Goal: Task Accomplishment & Management: Complete application form

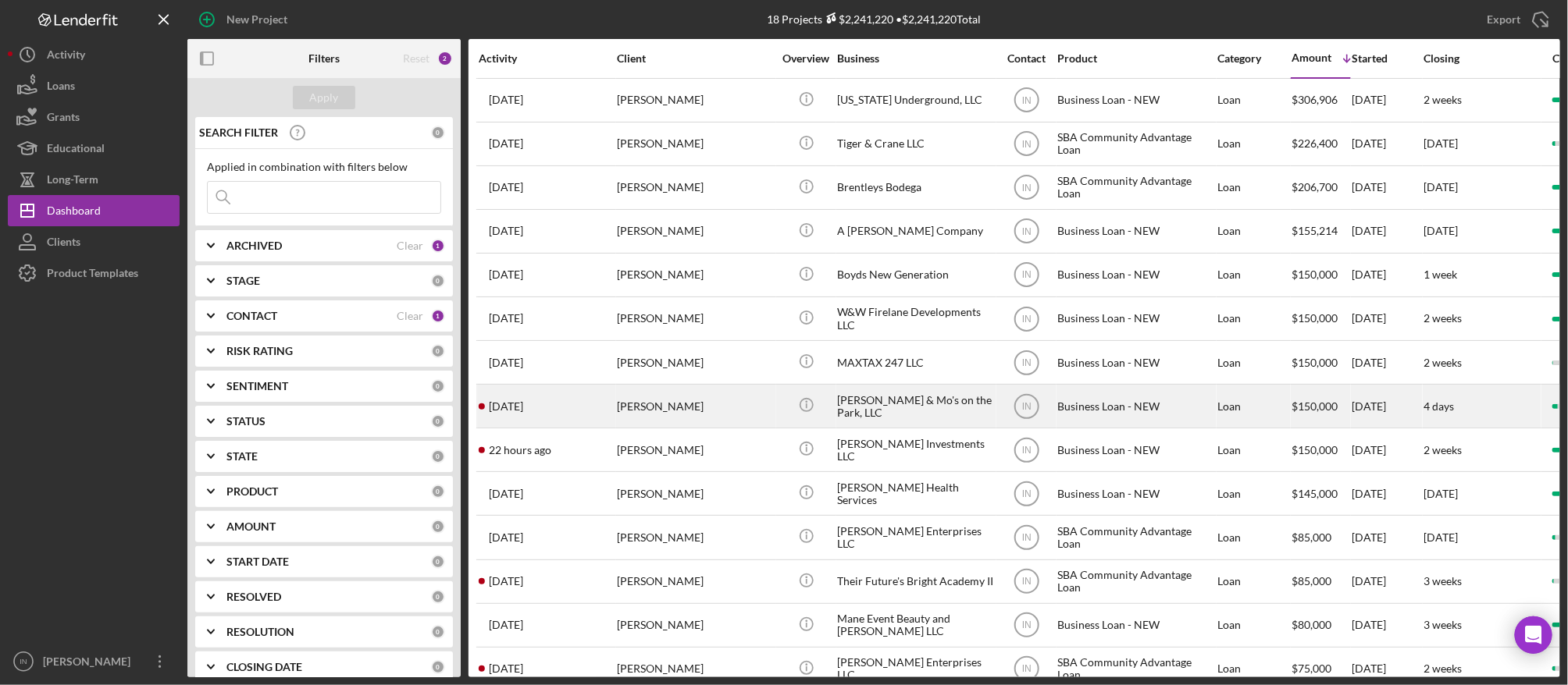
click at [668, 408] on div "[PERSON_NAME]" at bounding box center [695, 406] width 157 height 41
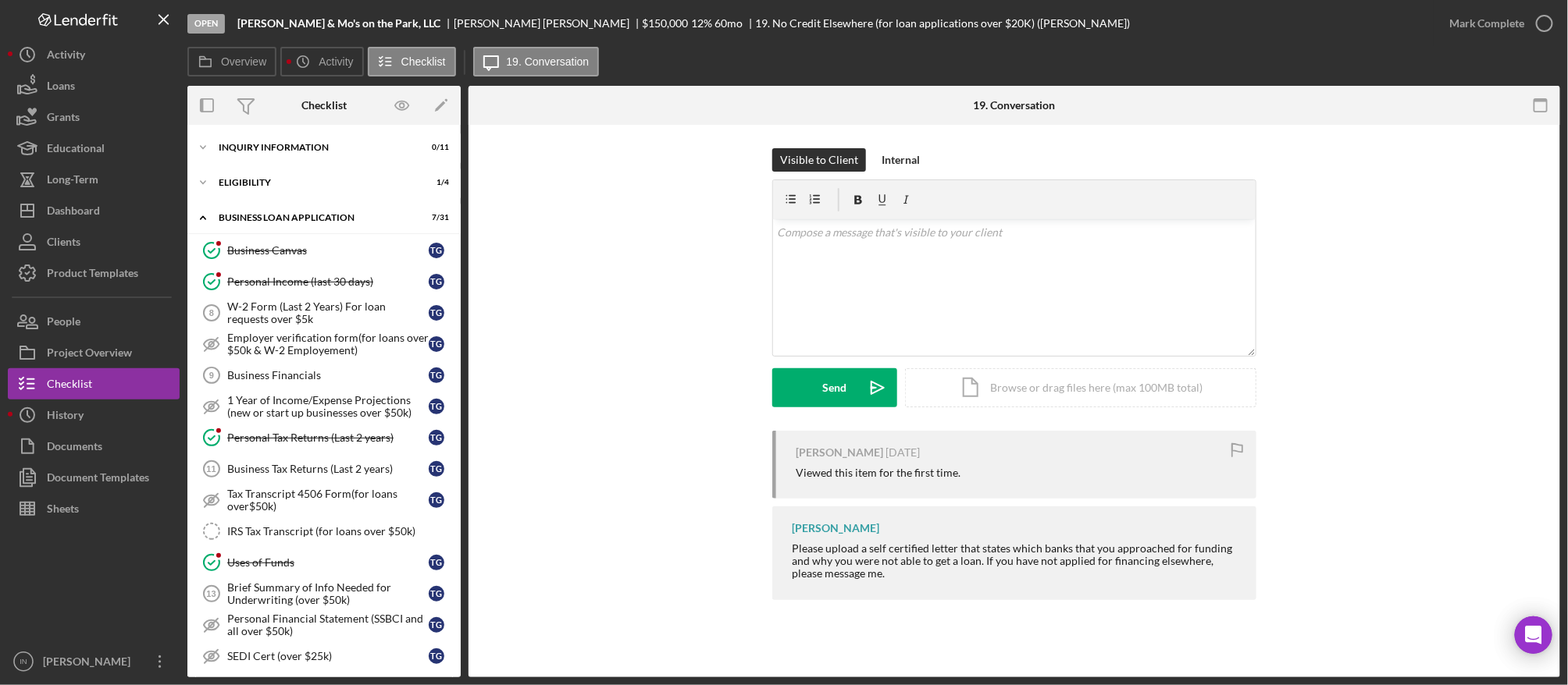
scroll to position [507, 0]
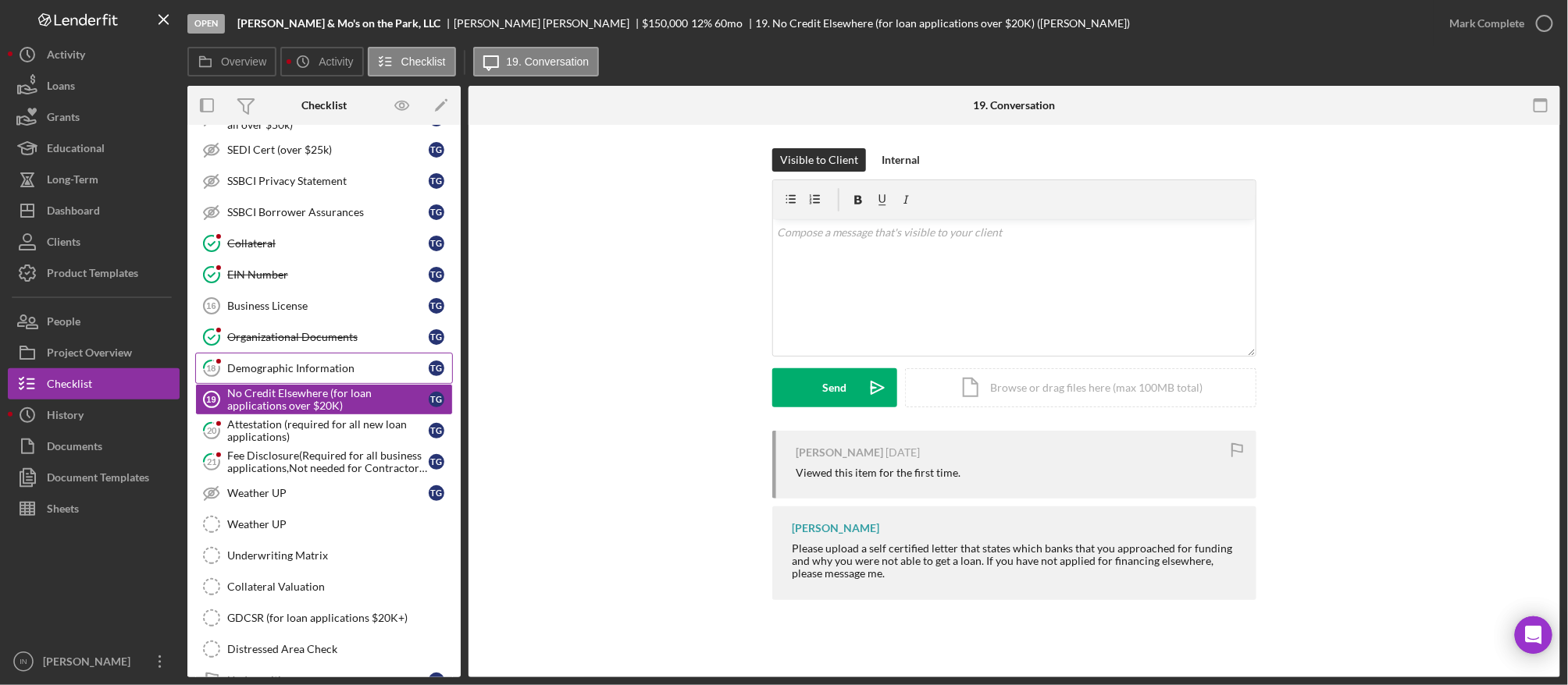
click at [301, 370] on div "Demographic Information" at bounding box center [328, 367] width 202 height 12
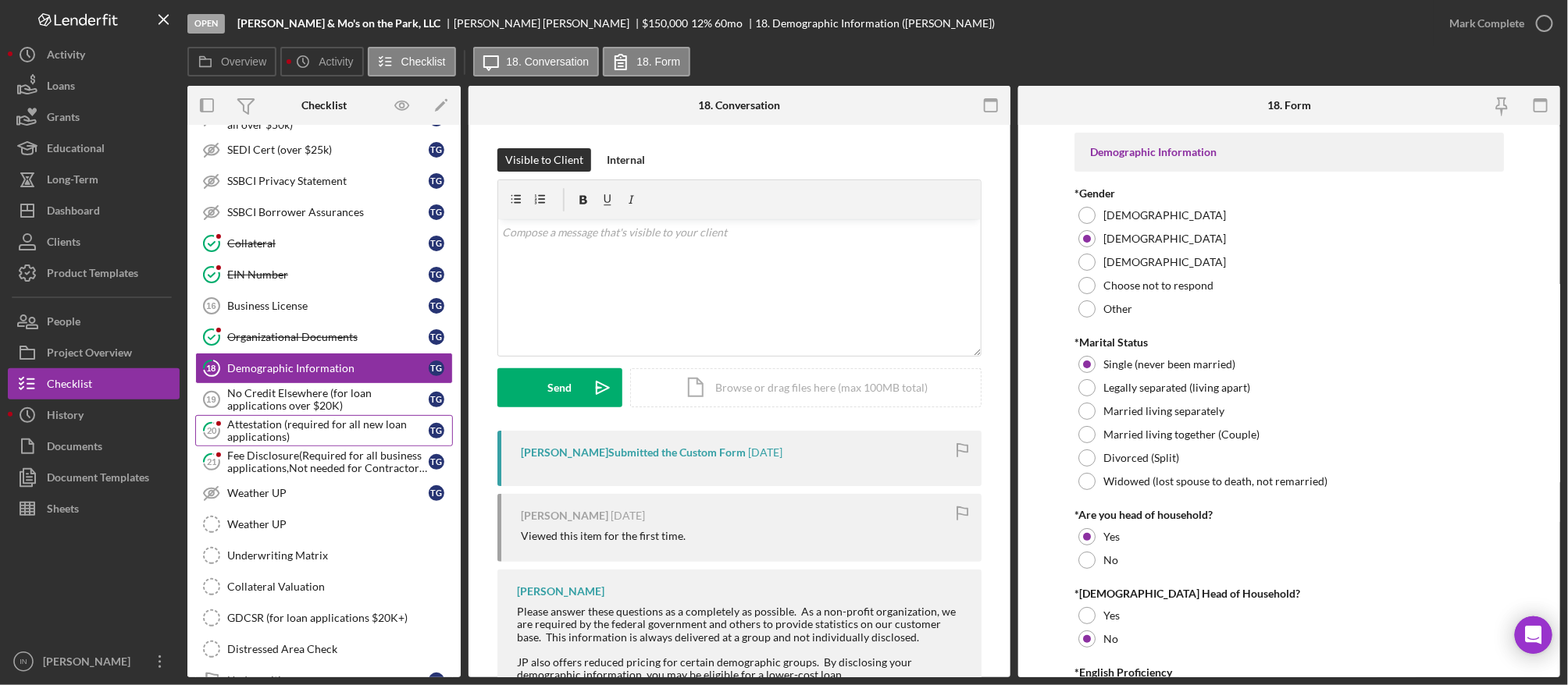
click at [290, 444] on div "Attestation (required for all new loan applications)" at bounding box center [328, 431] width 202 height 25
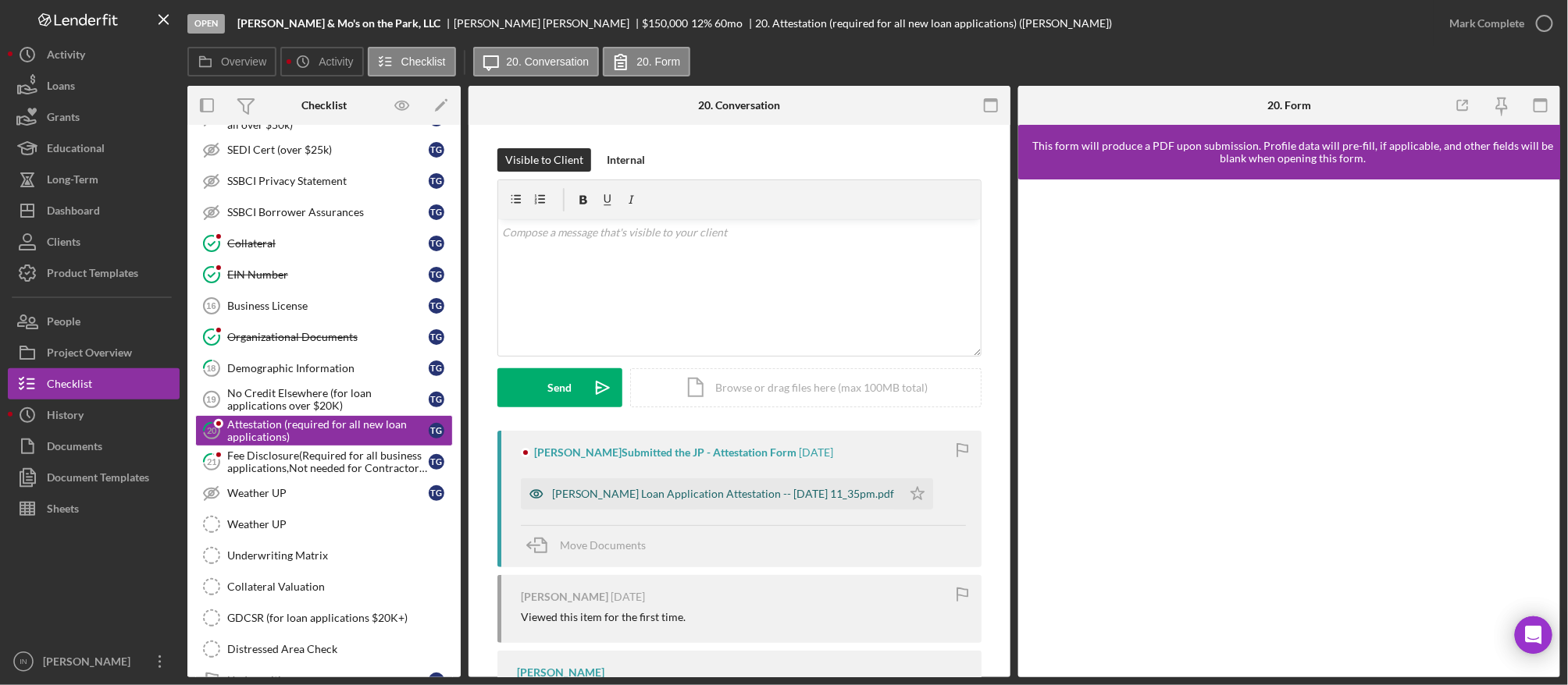
click at [664, 507] on div "[PERSON_NAME] Loan Application Attestation -- [DATE] 11_35pm.pdf" at bounding box center [712, 494] width 381 height 31
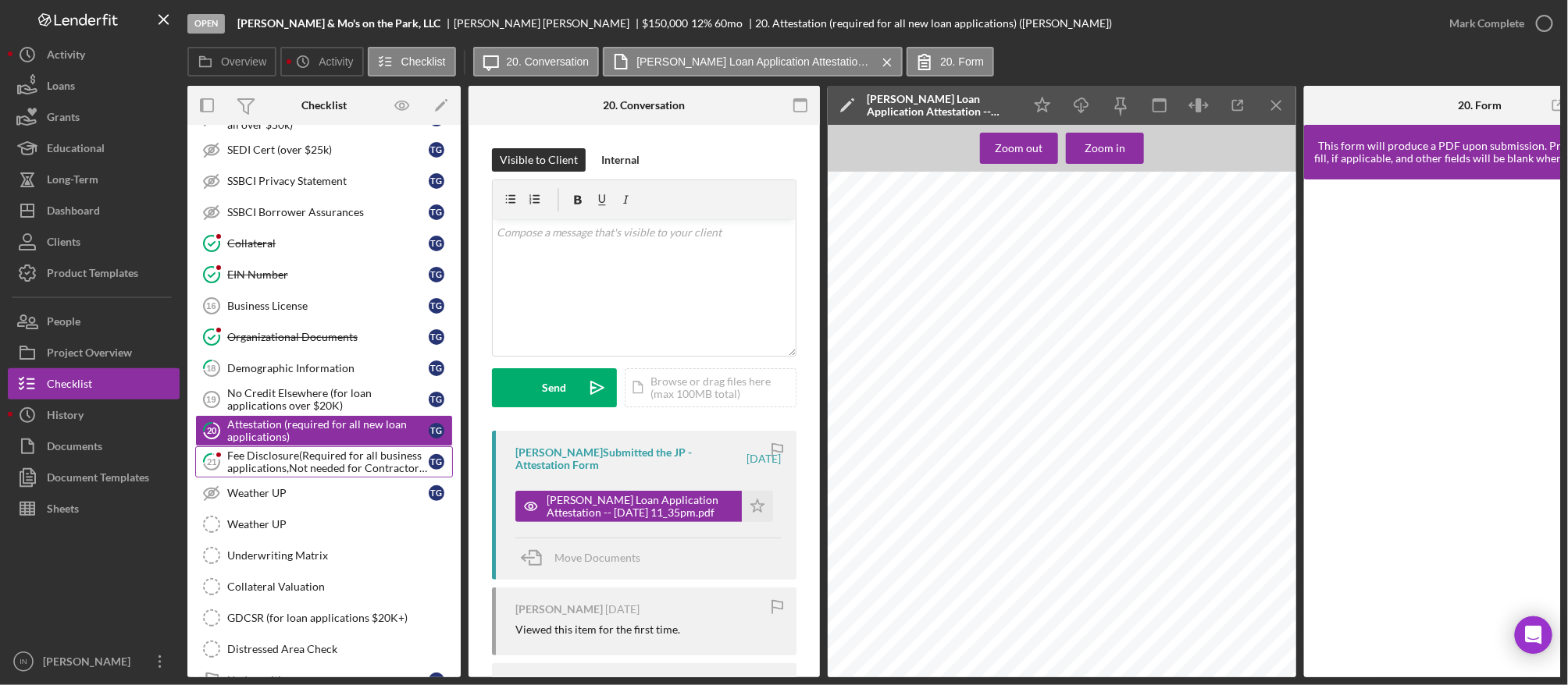
click at [289, 469] on div "Fee Disclosure(Required for all business applications,Not needed for Contractor…" at bounding box center [328, 462] width 202 height 25
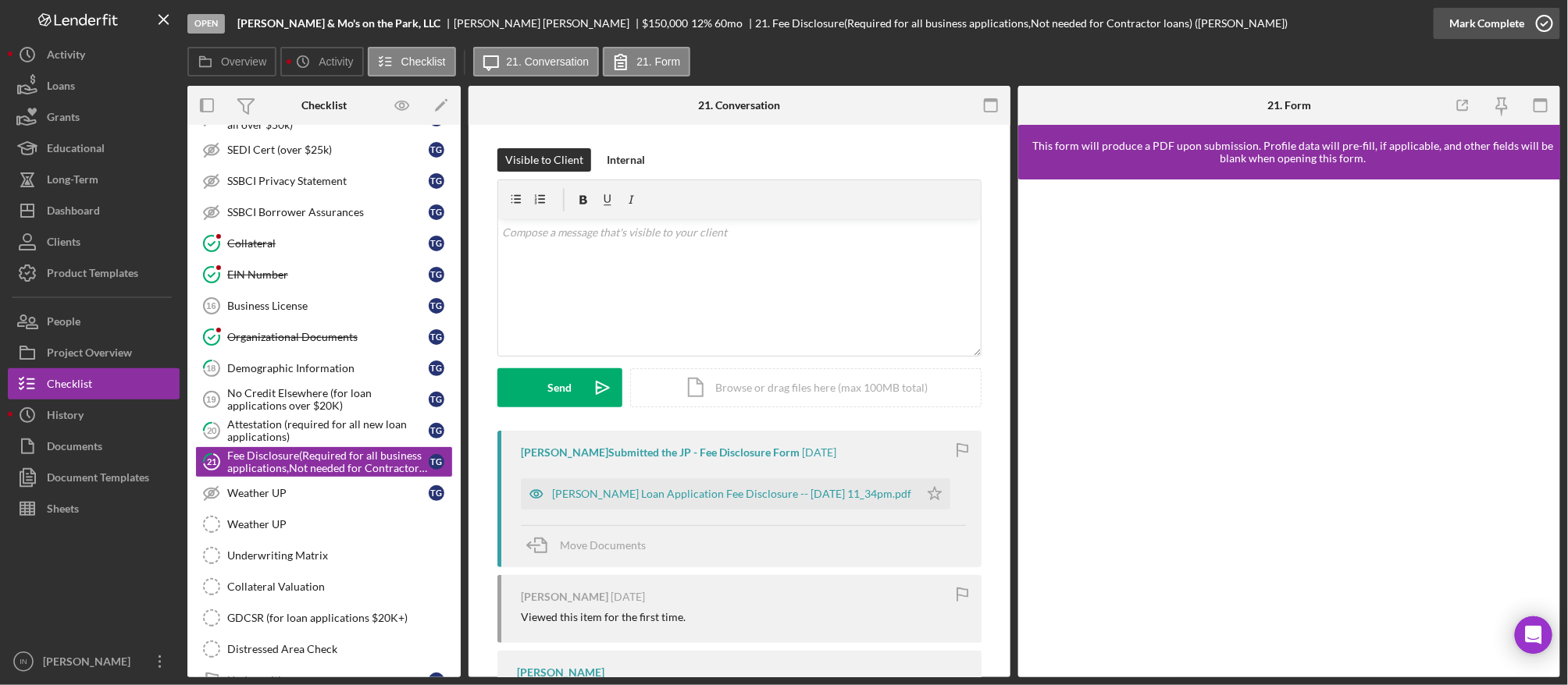
click at [1513, 19] on div "Mark Complete" at bounding box center [1487, 23] width 75 height 31
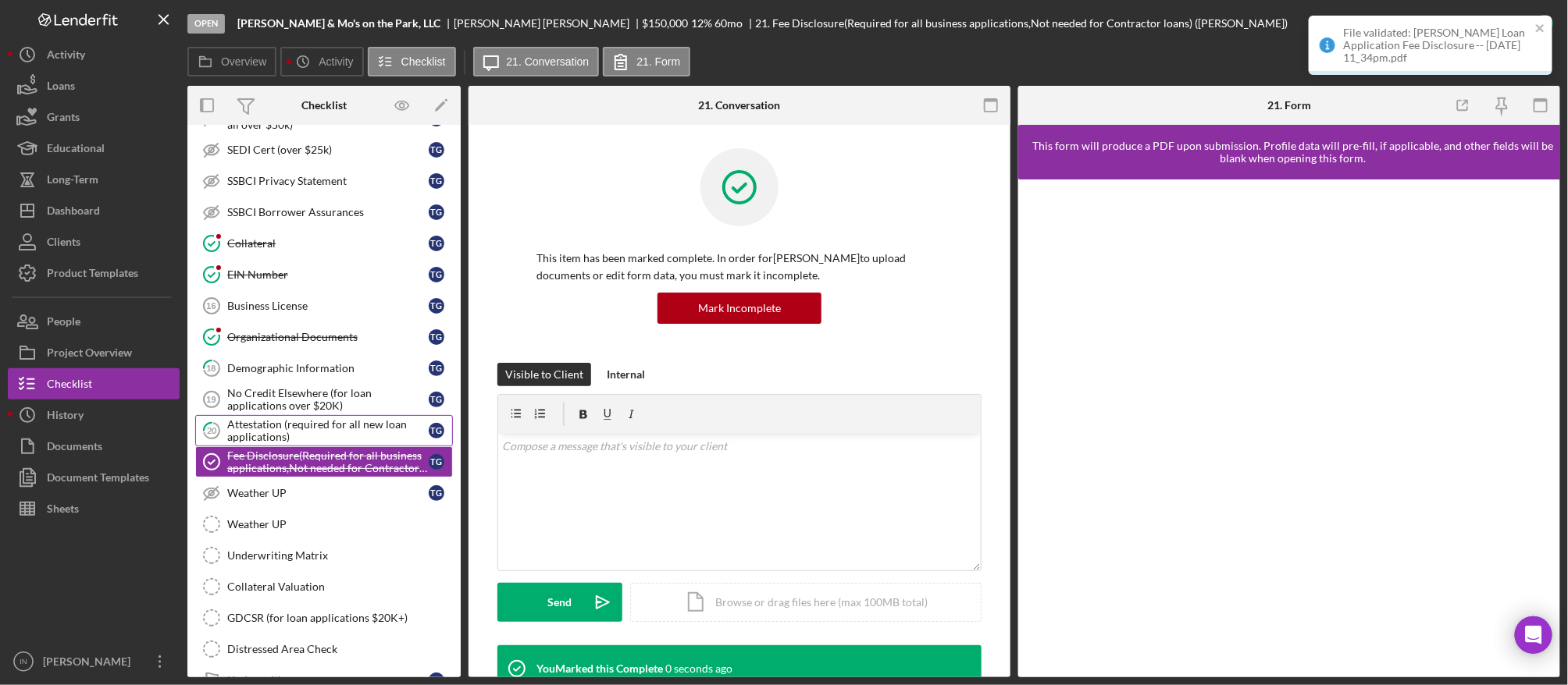
click at [305, 424] on div "Attestation (required for all new loan applications)" at bounding box center [328, 431] width 202 height 25
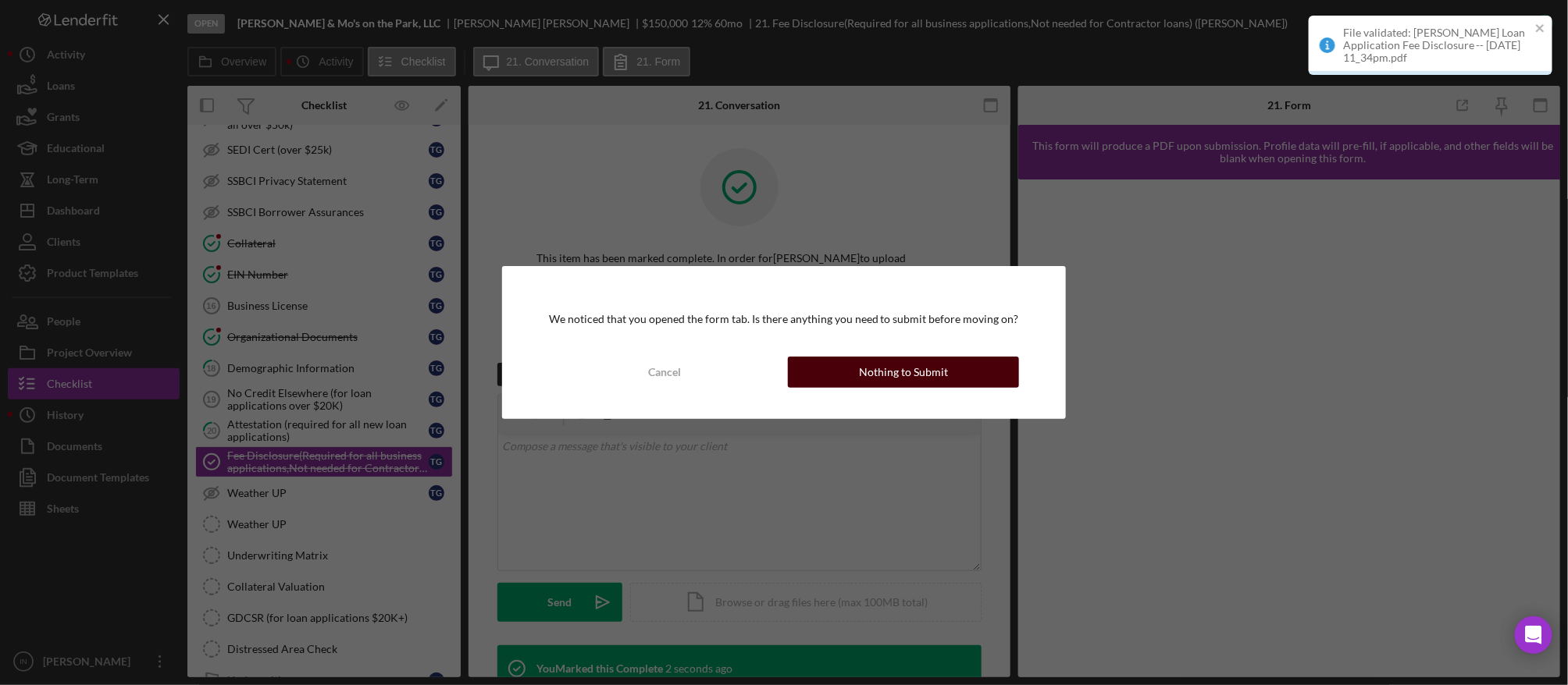
click at [954, 367] on button "Nothing to Submit" at bounding box center [903, 372] width 231 height 31
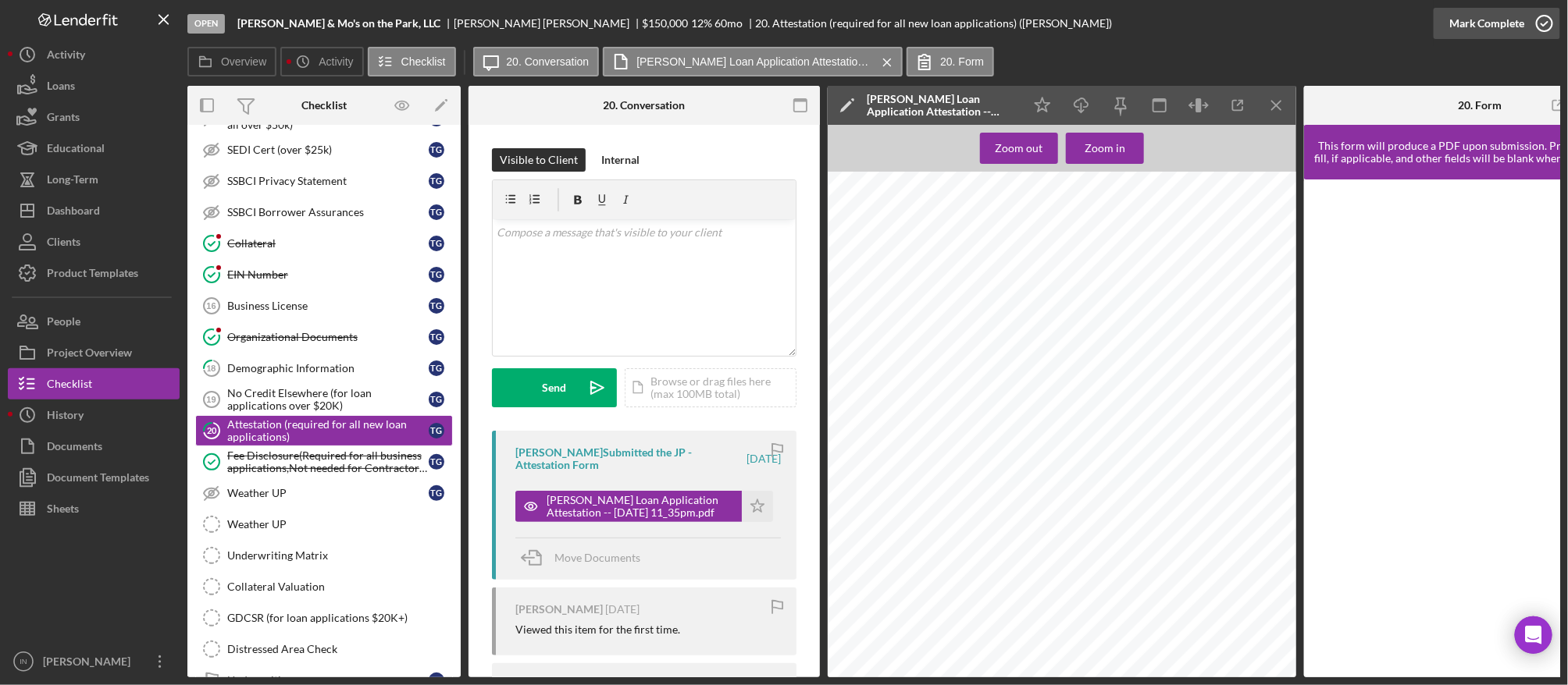
click at [1504, 29] on div "Mark Complete" at bounding box center [1487, 23] width 75 height 31
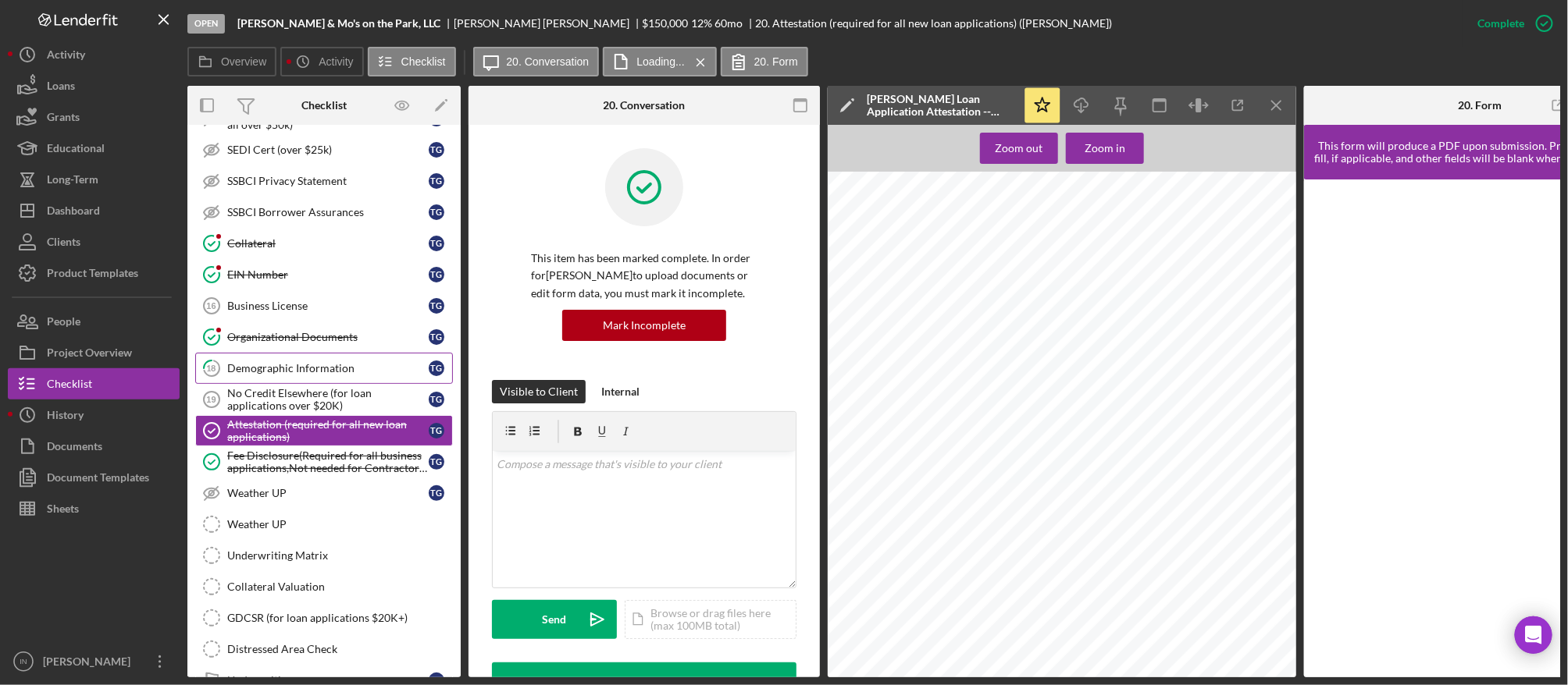
click at [294, 358] on link "18 Demographic Information T G" at bounding box center [323, 367] width 257 height 31
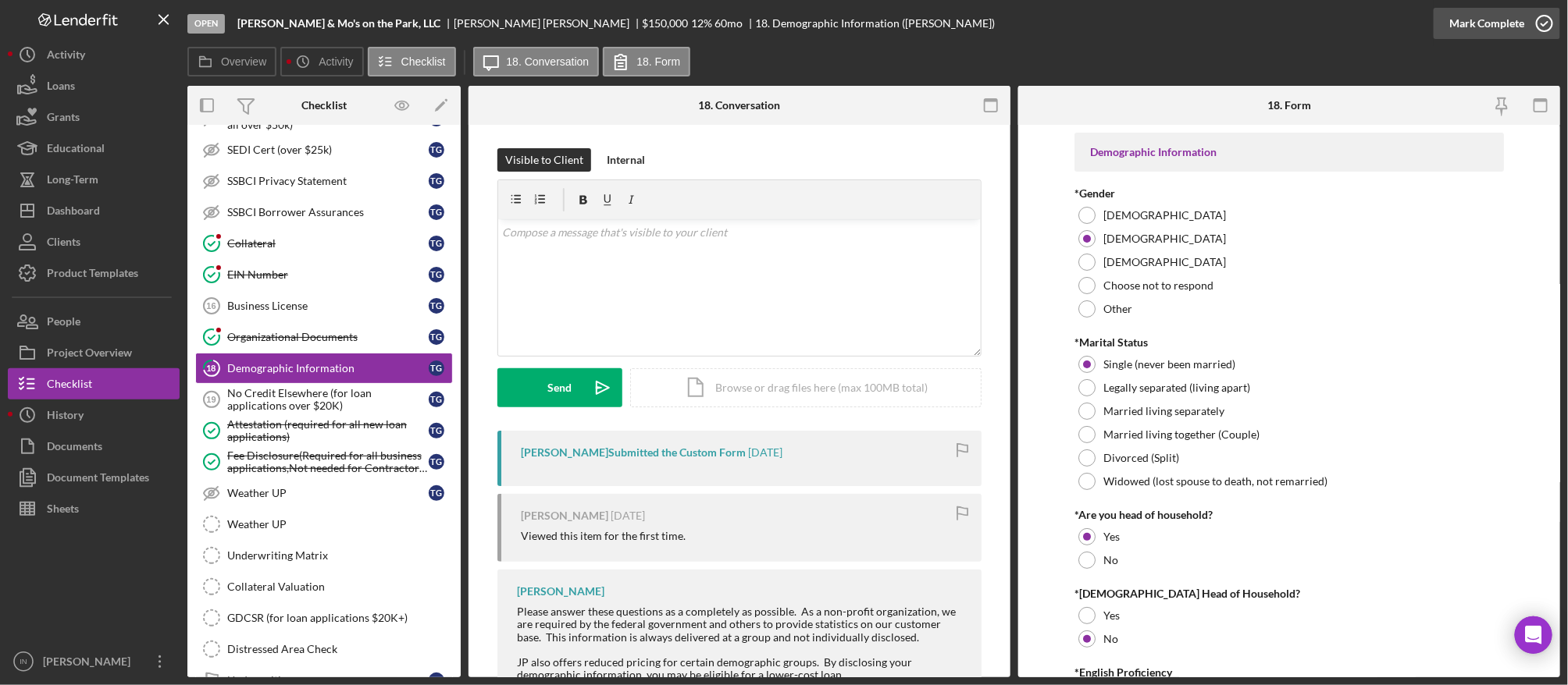
click at [1483, 18] on div "Mark Complete" at bounding box center [1487, 23] width 75 height 31
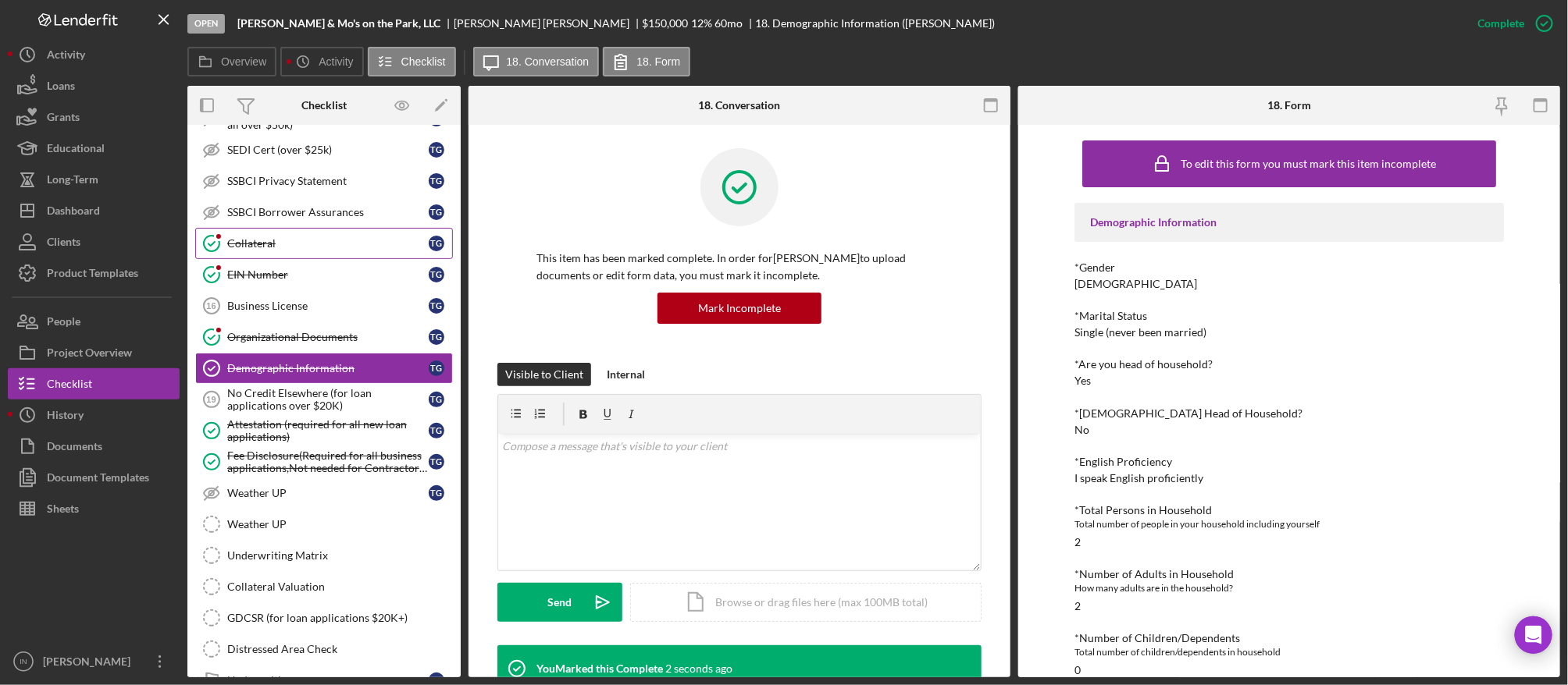
click at [250, 242] on div "Collateral" at bounding box center [328, 243] width 202 height 12
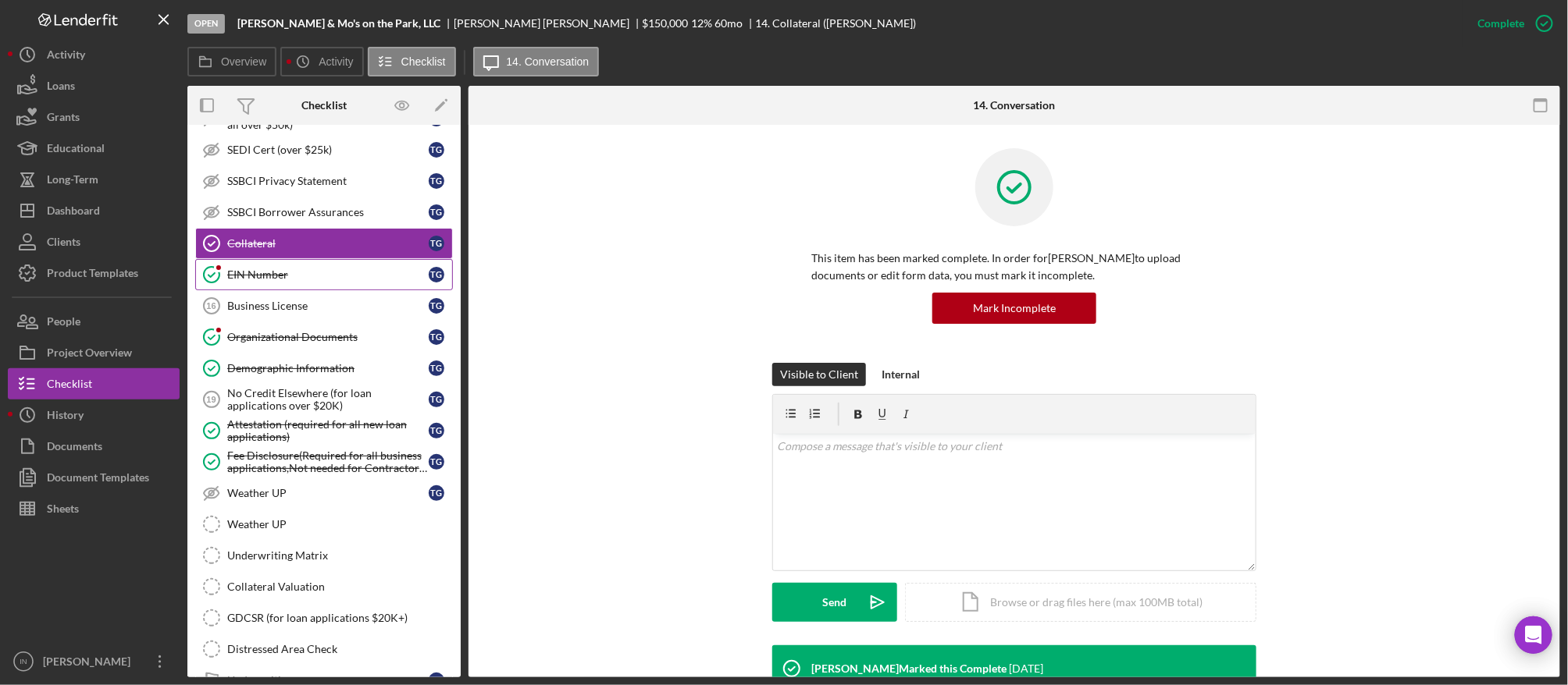
click at [257, 281] on div "EIN Number" at bounding box center [328, 274] width 202 height 12
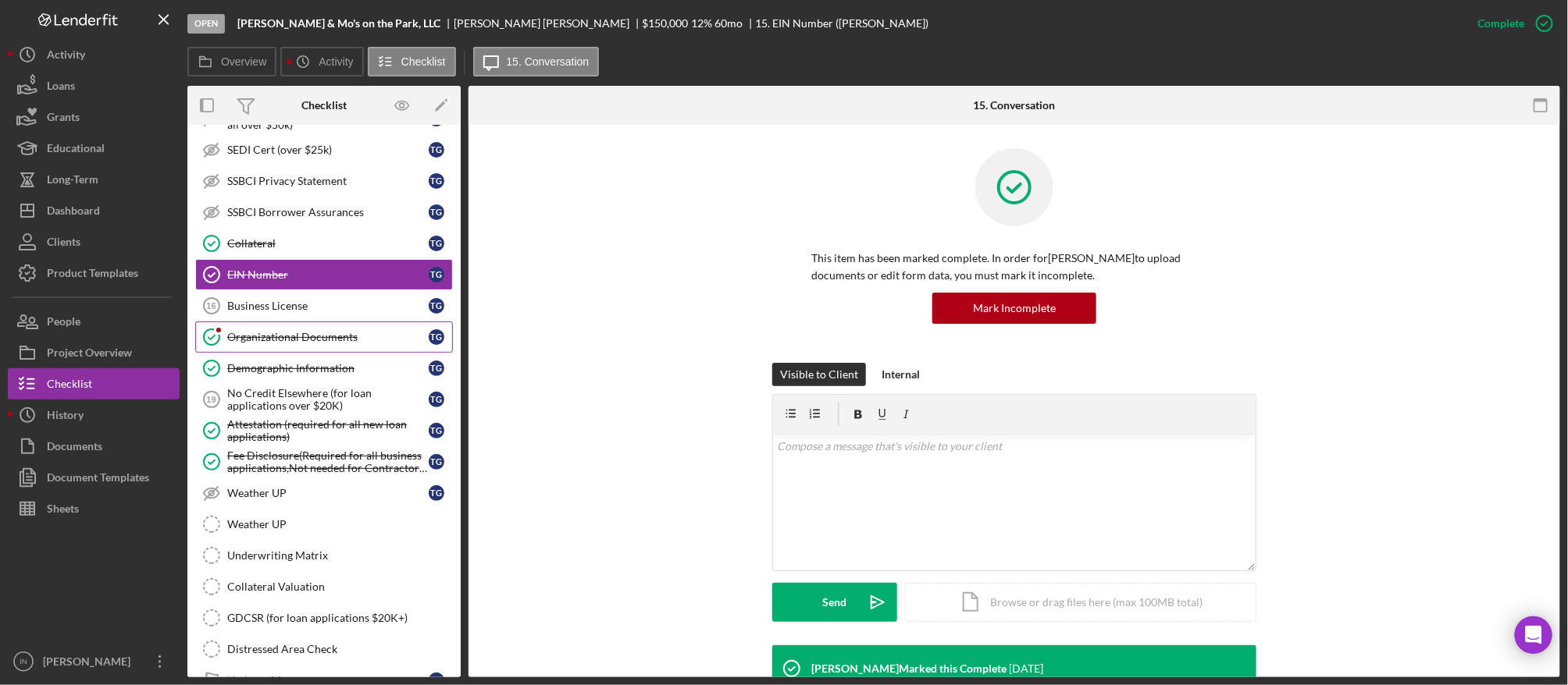
click at [338, 343] on div "Organizational Documents" at bounding box center [328, 336] width 202 height 12
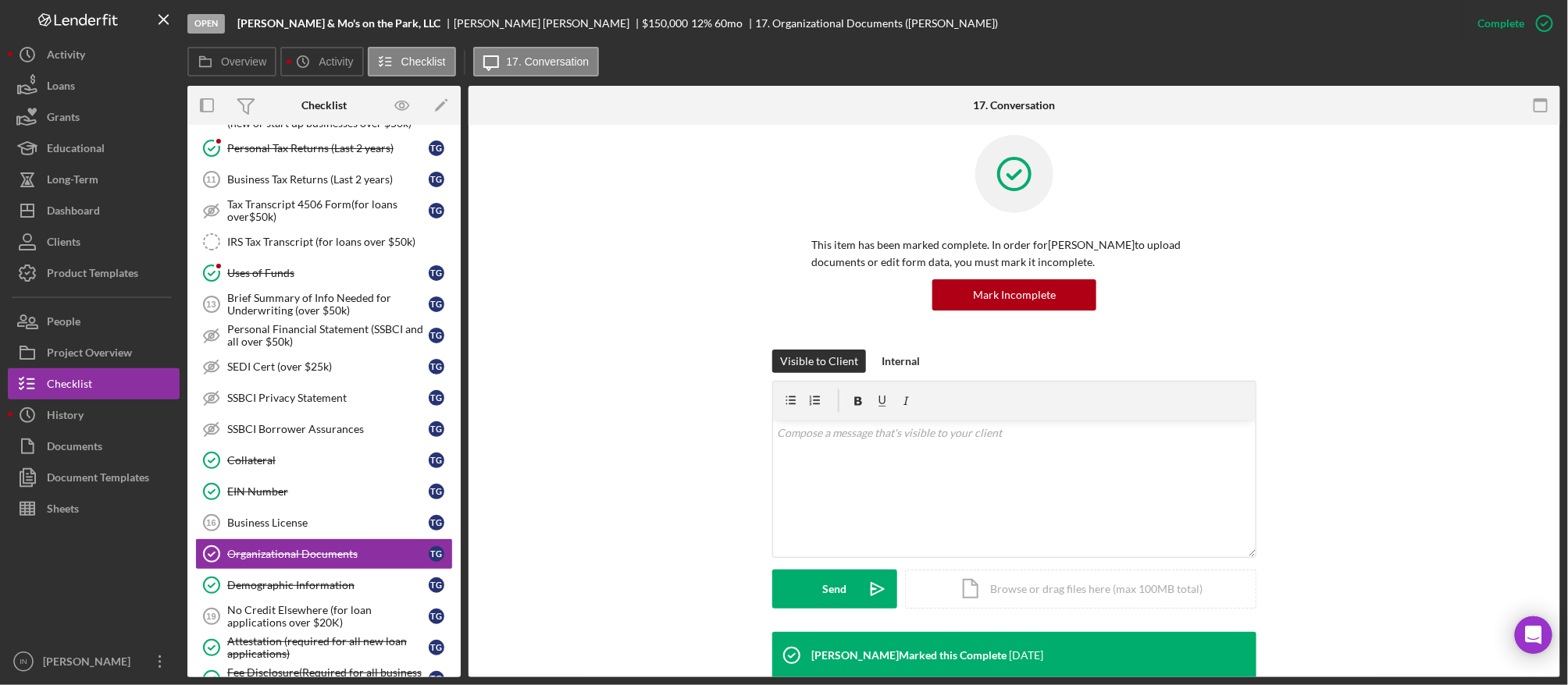
scroll to position [283, 0]
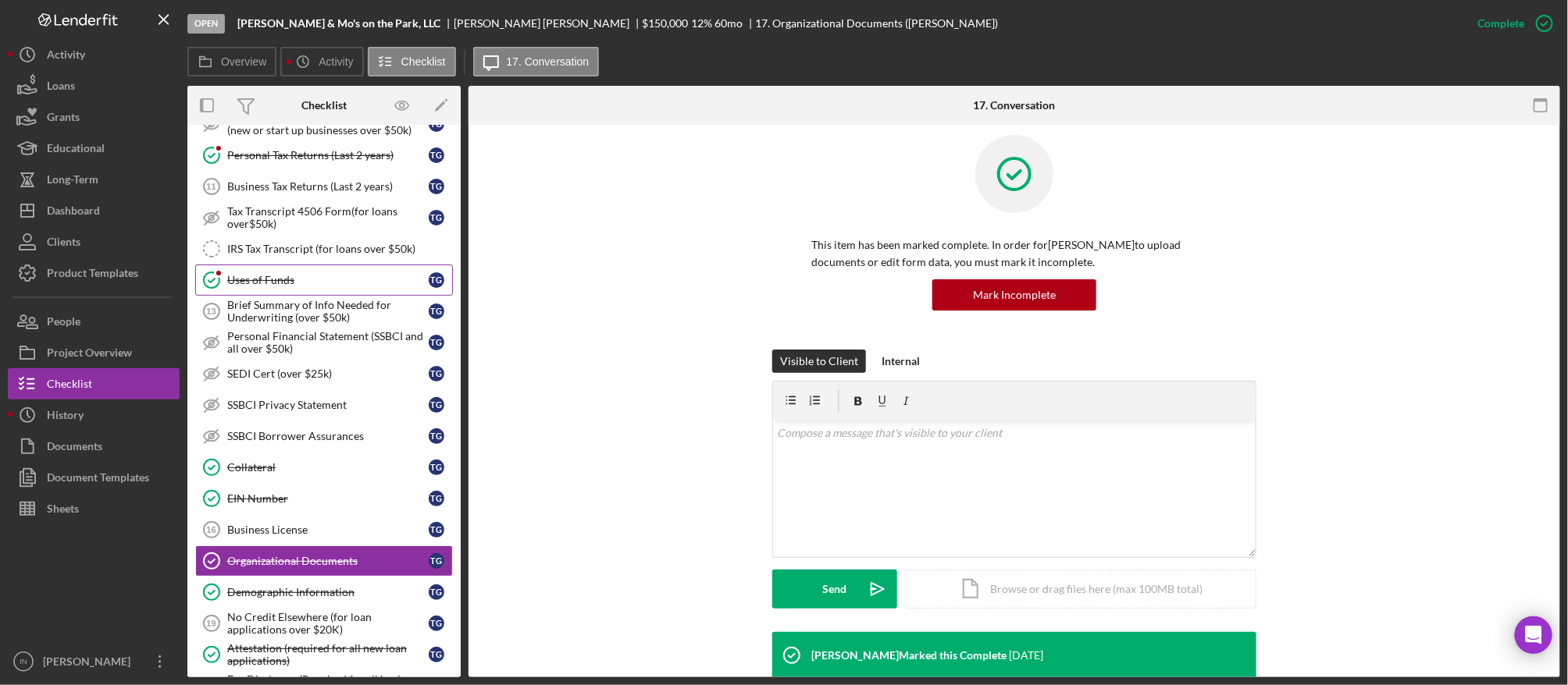
click at [263, 278] on div "Uses of Funds" at bounding box center [328, 280] width 202 height 12
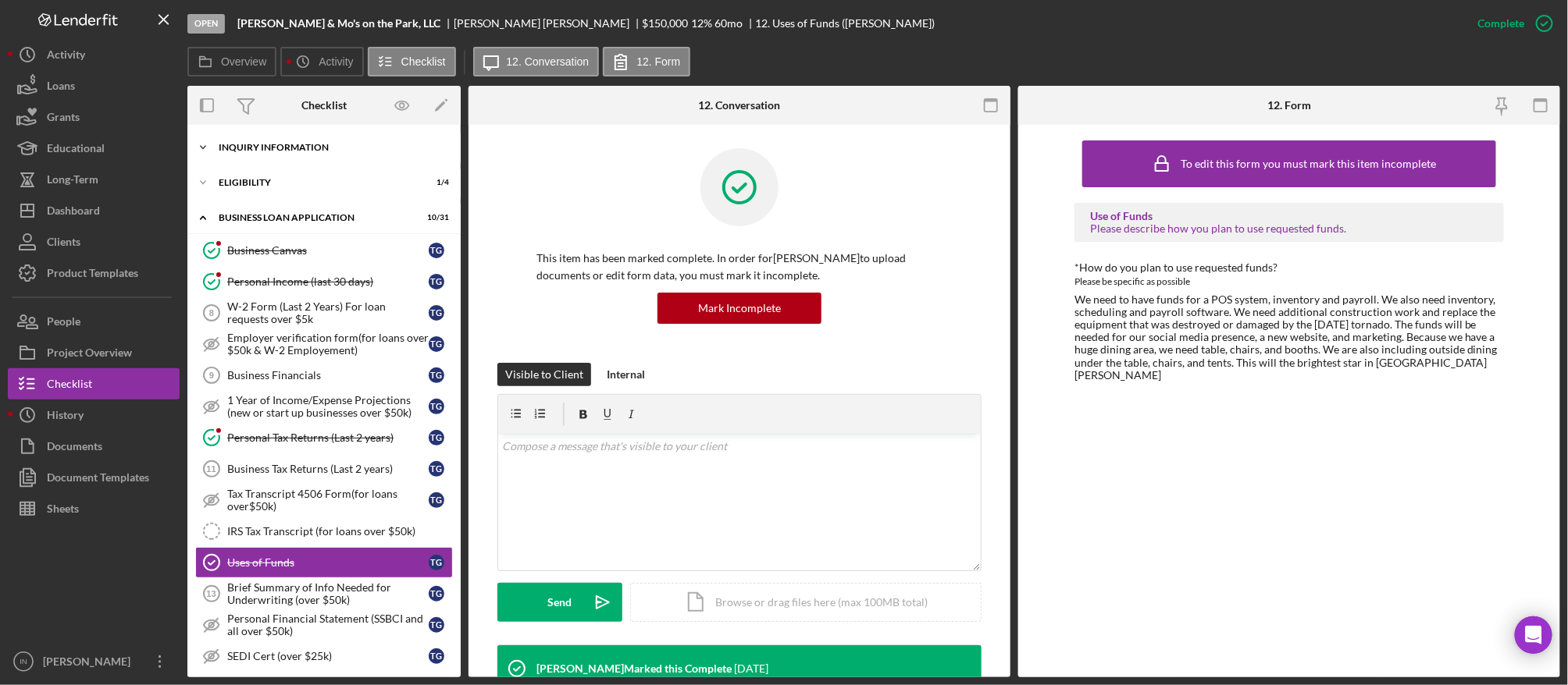
click at [271, 141] on div "Icon/Expander INQUIRY INFORMATION 0 / 11" at bounding box center [324, 147] width 273 height 31
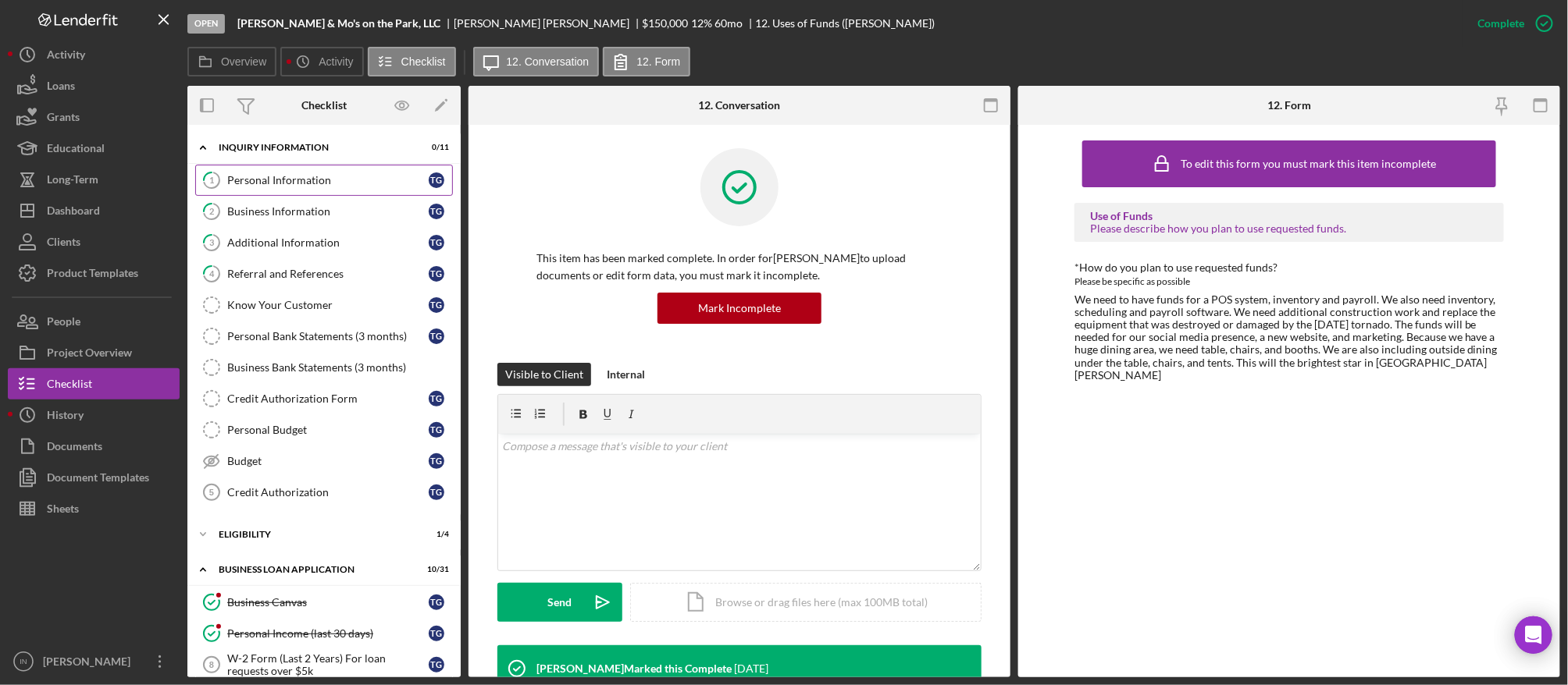
click at [306, 190] on link "1 Personal Information T G" at bounding box center [323, 180] width 257 height 31
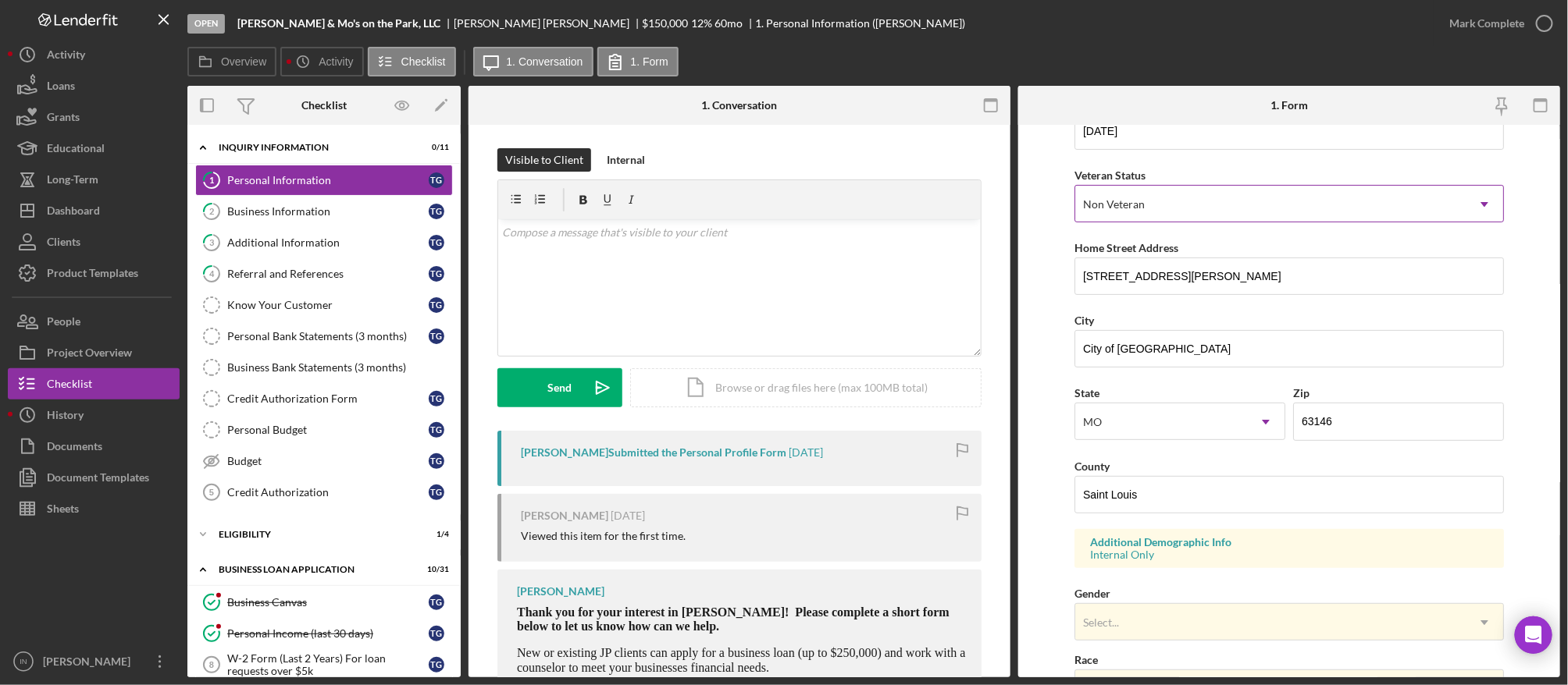
scroll to position [181, 0]
click at [1475, 26] on div "Mark Complete" at bounding box center [1487, 23] width 75 height 31
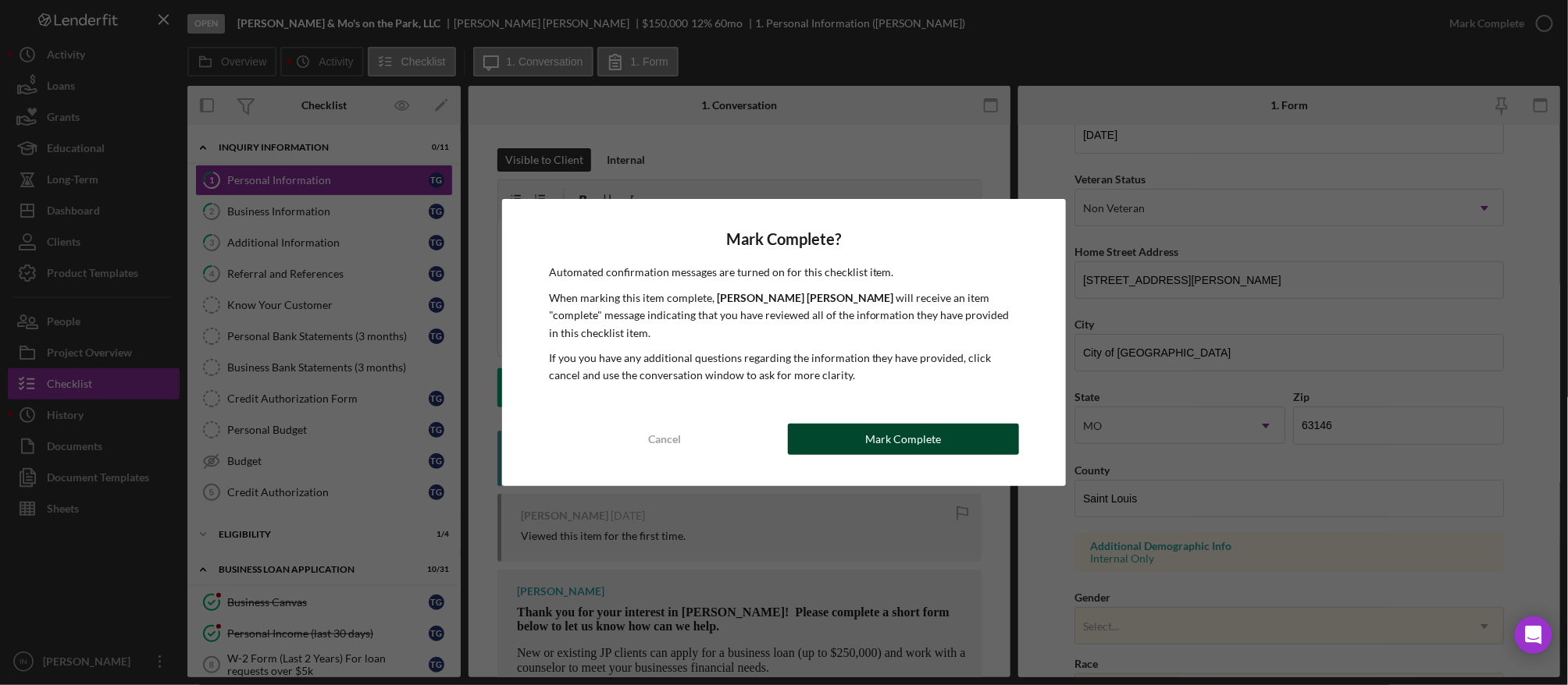
click at [863, 433] on button "Mark Complete" at bounding box center [903, 439] width 231 height 31
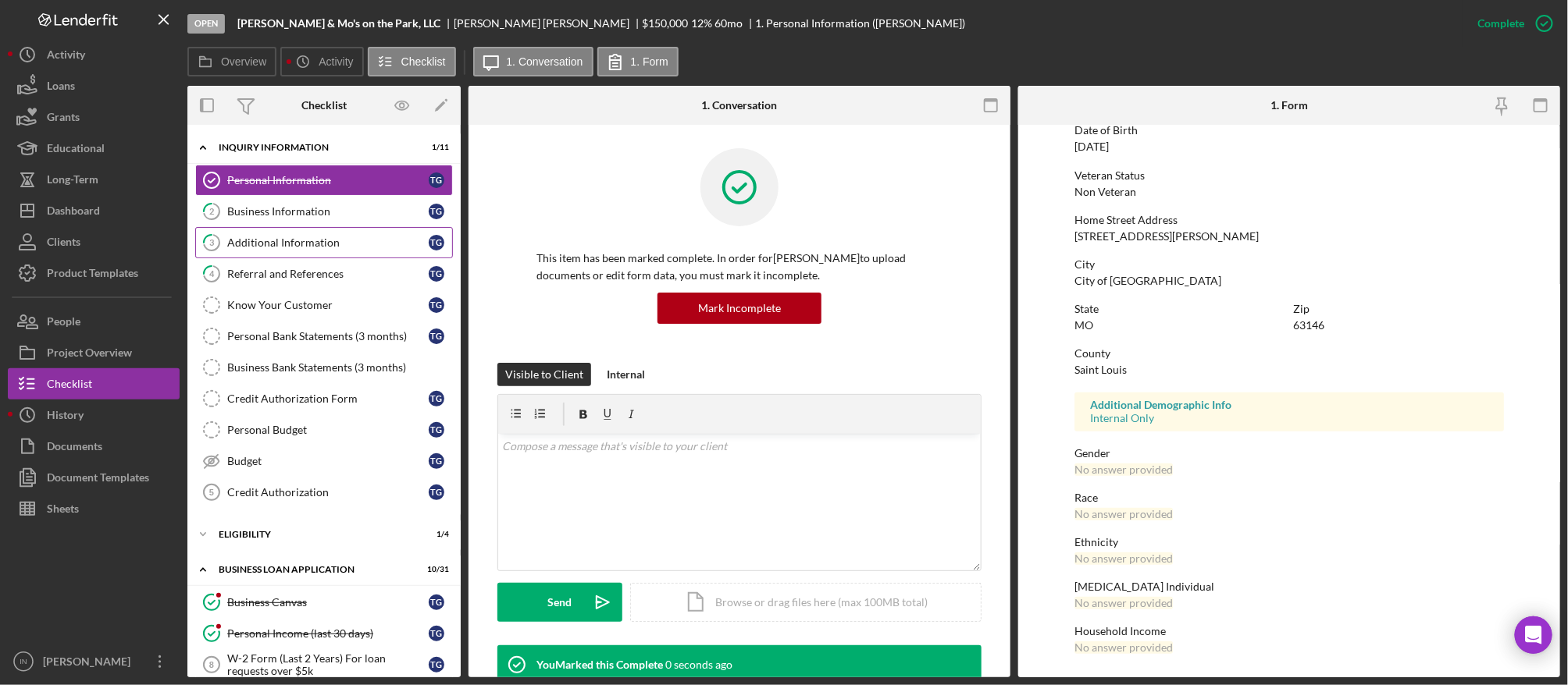
scroll to position [90, 0]
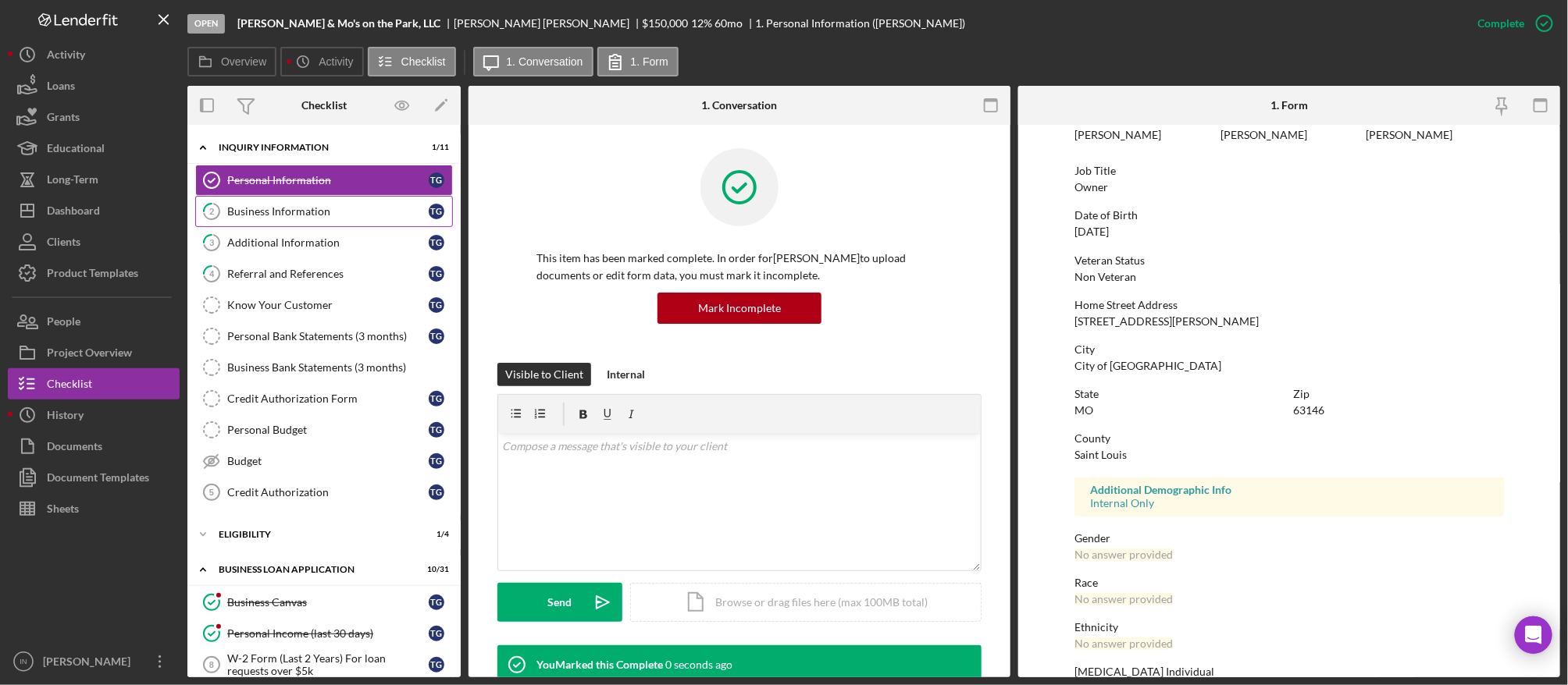
click at [266, 209] on div "Business Information" at bounding box center [328, 211] width 202 height 12
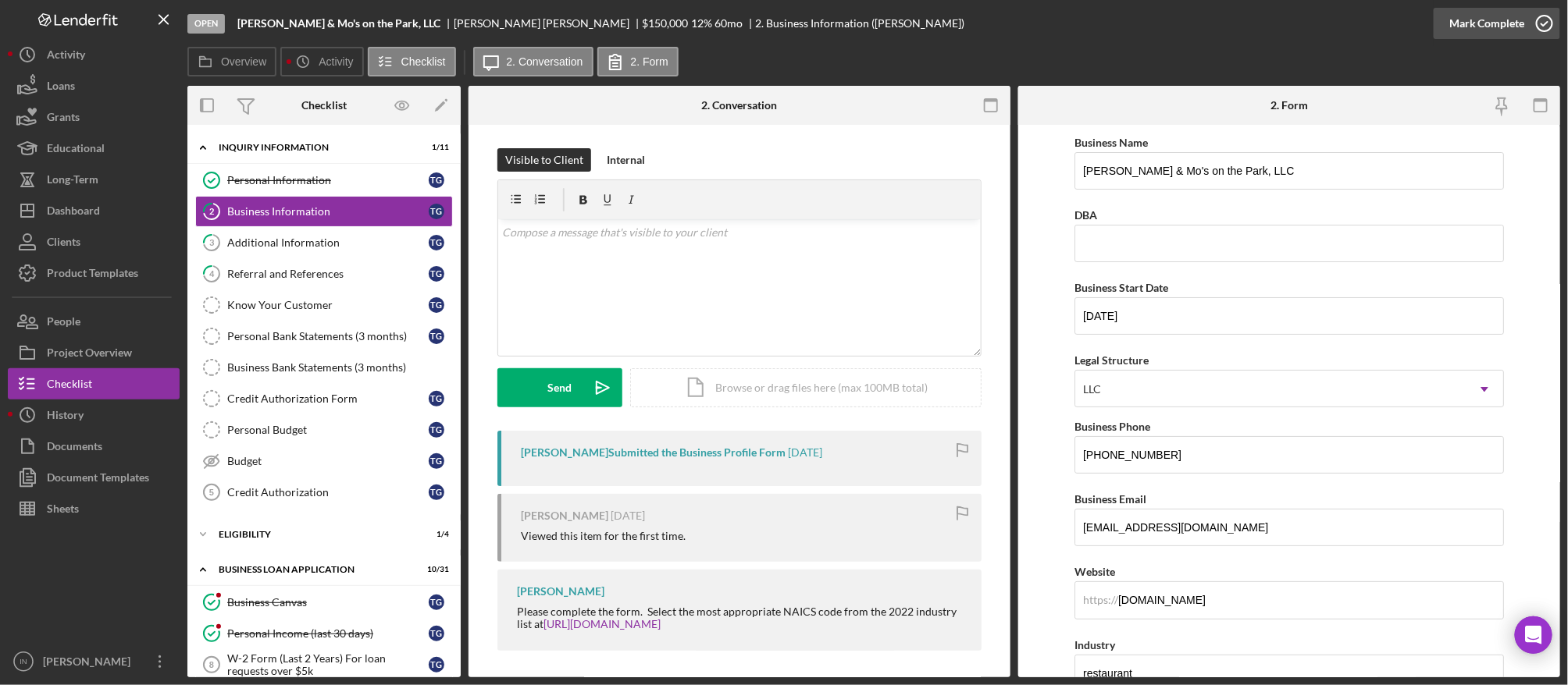
click at [1482, 22] on div "Mark Complete" at bounding box center [1487, 23] width 75 height 31
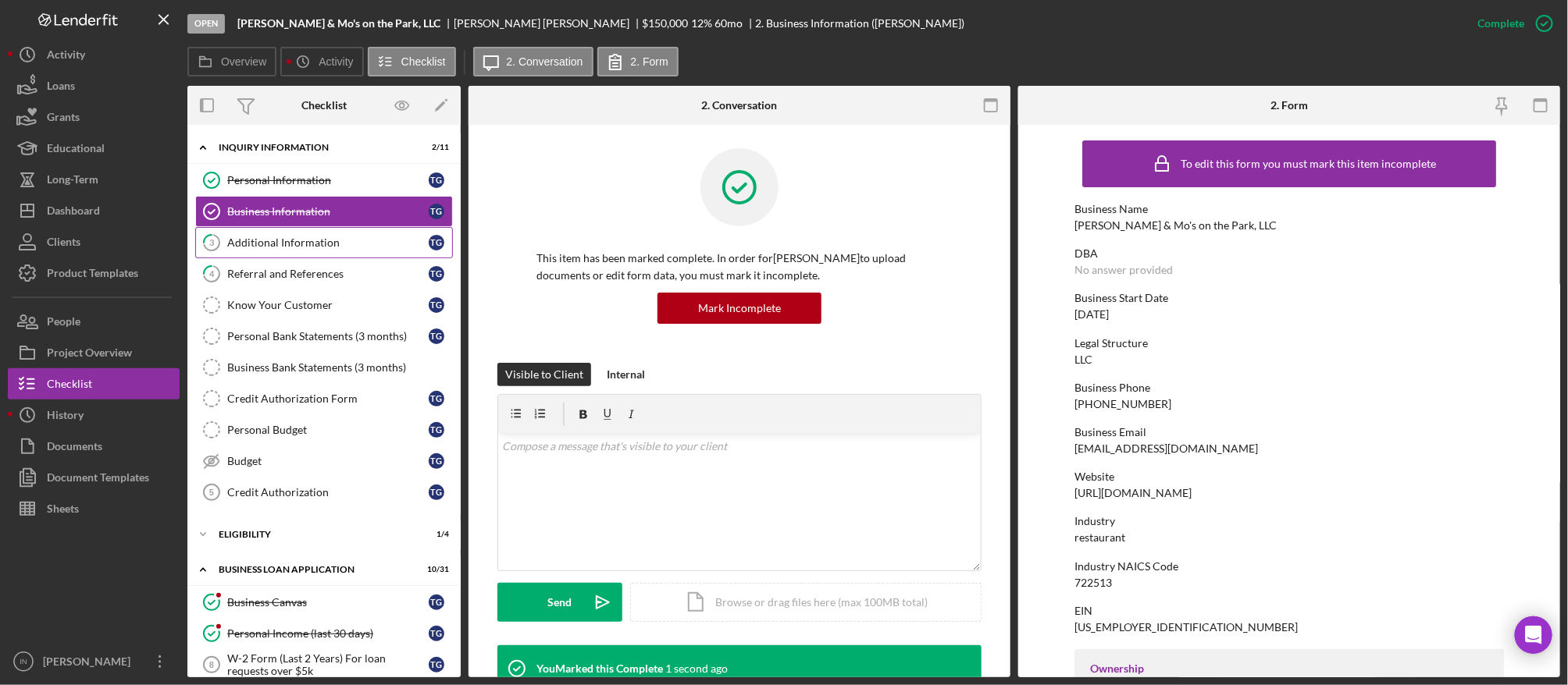
click at [267, 251] on link "3 Additional Information T G" at bounding box center [323, 242] width 257 height 31
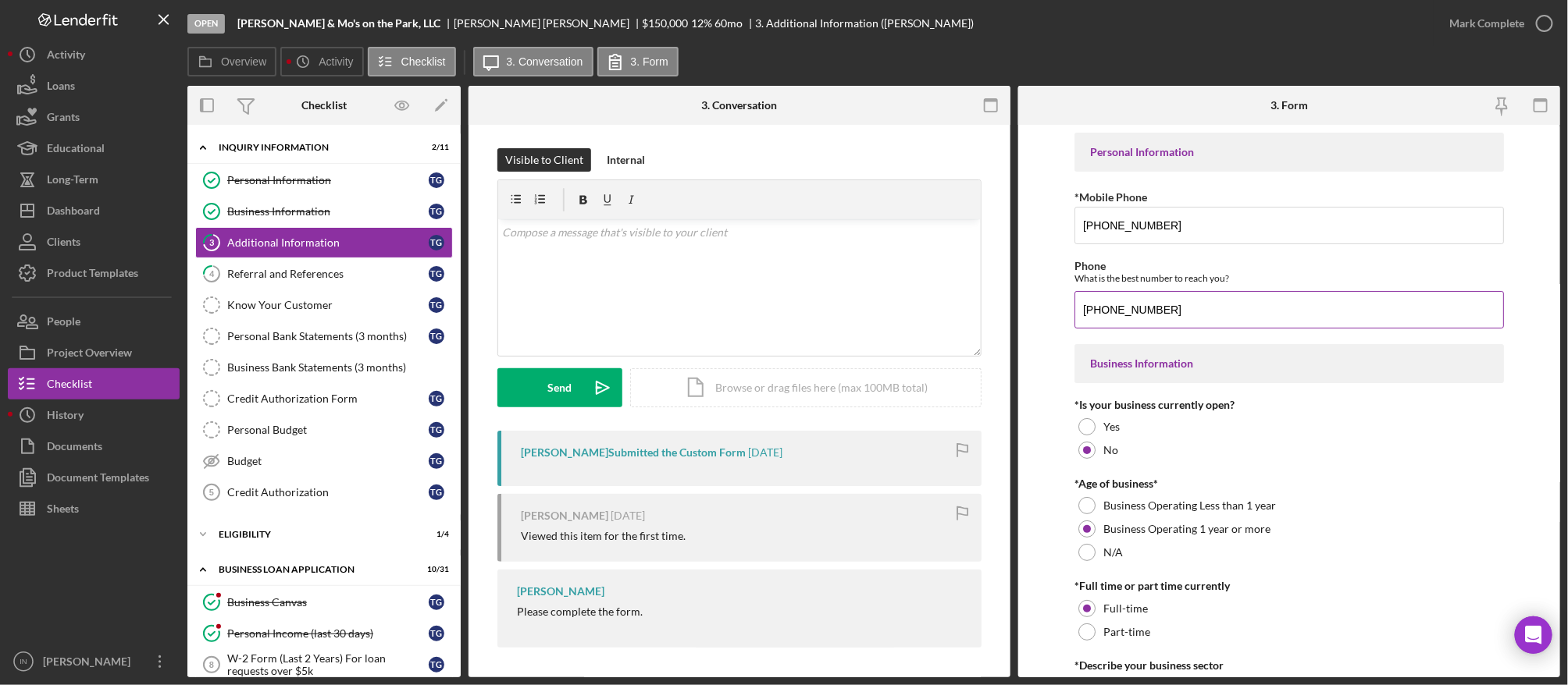
click at [1216, 304] on input "[PHONE_NUMBER]" at bounding box center [1290, 310] width 430 height 38
click at [1489, 21] on div "Mark Complete" at bounding box center [1487, 23] width 75 height 31
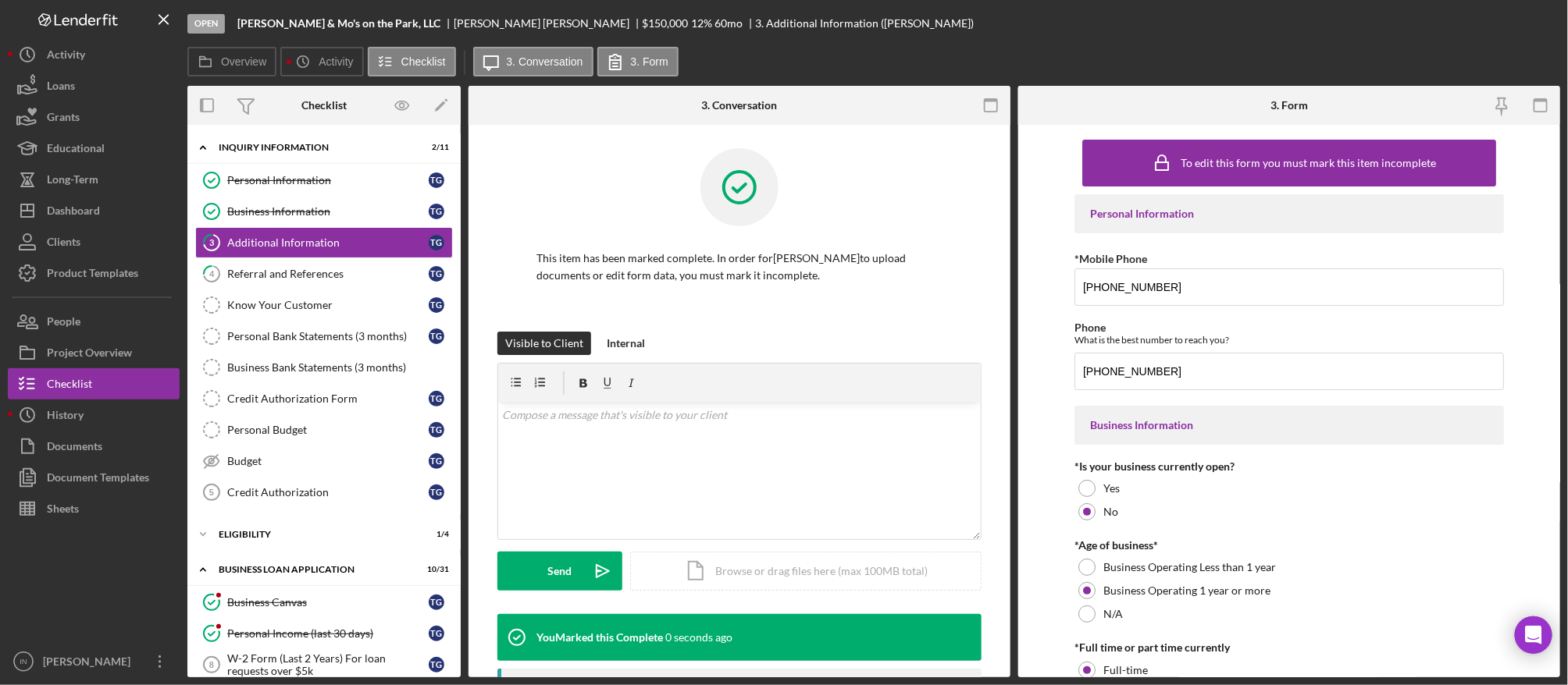
scroll to position [63, 0]
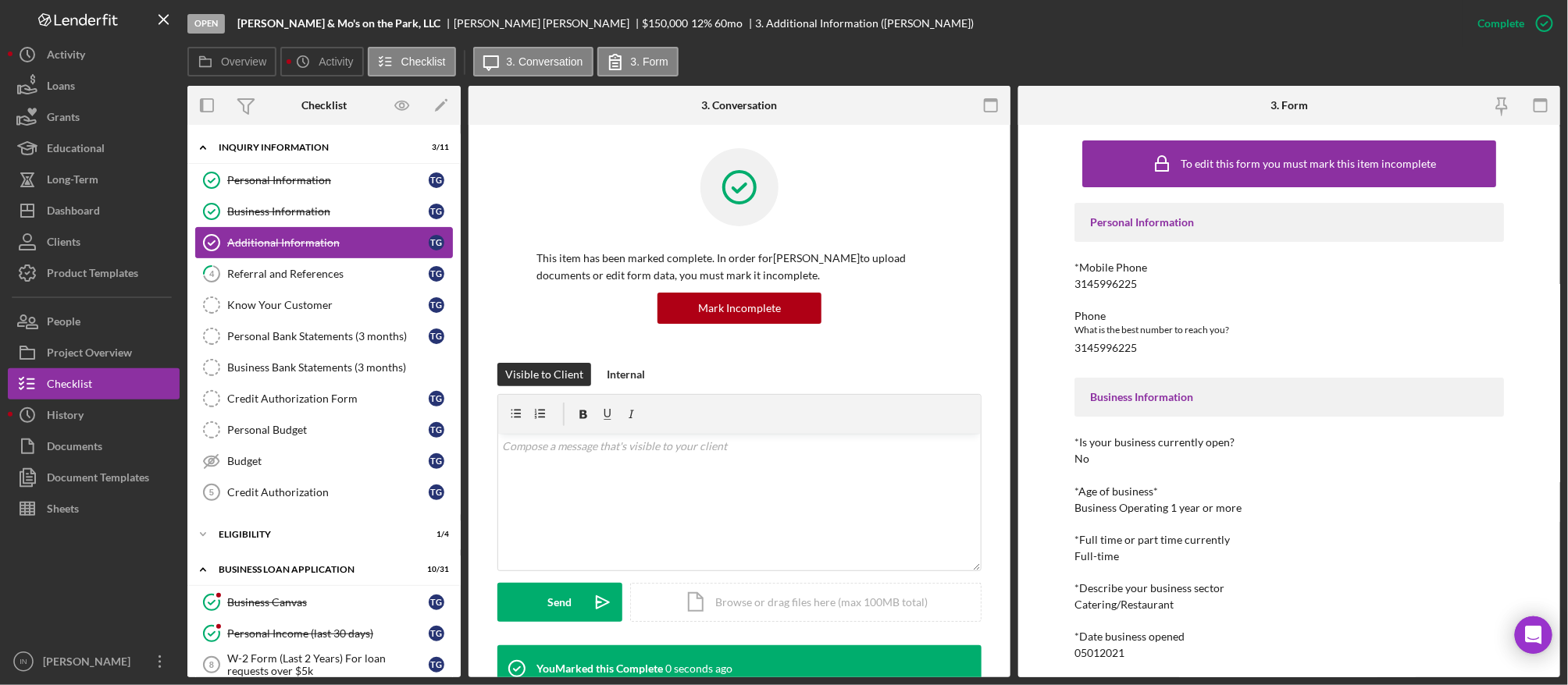
click at [280, 255] on link "Additional Information Additional Information T G" at bounding box center [323, 242] width 257 height 31
click at [278, 278] on div "Referral and References" at bounding box center [328, 273] width 202 height 12
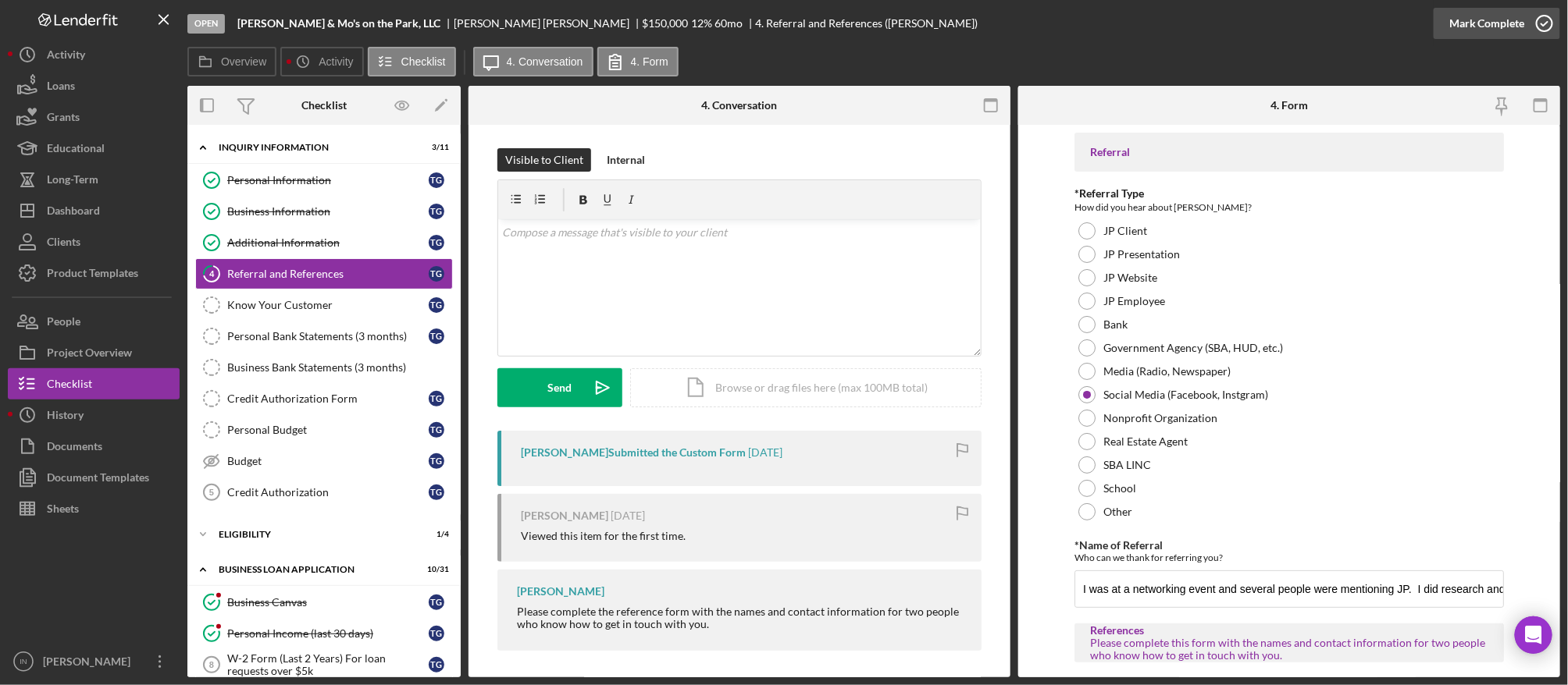
drag, startPoint x: 1505, startPoint y: 16, endPoint x: 1536, endPoint y: 20, distance: 31.3
click at [1536, 20] on icon "button" at bounding box center [1544, 23] width 39 height 39
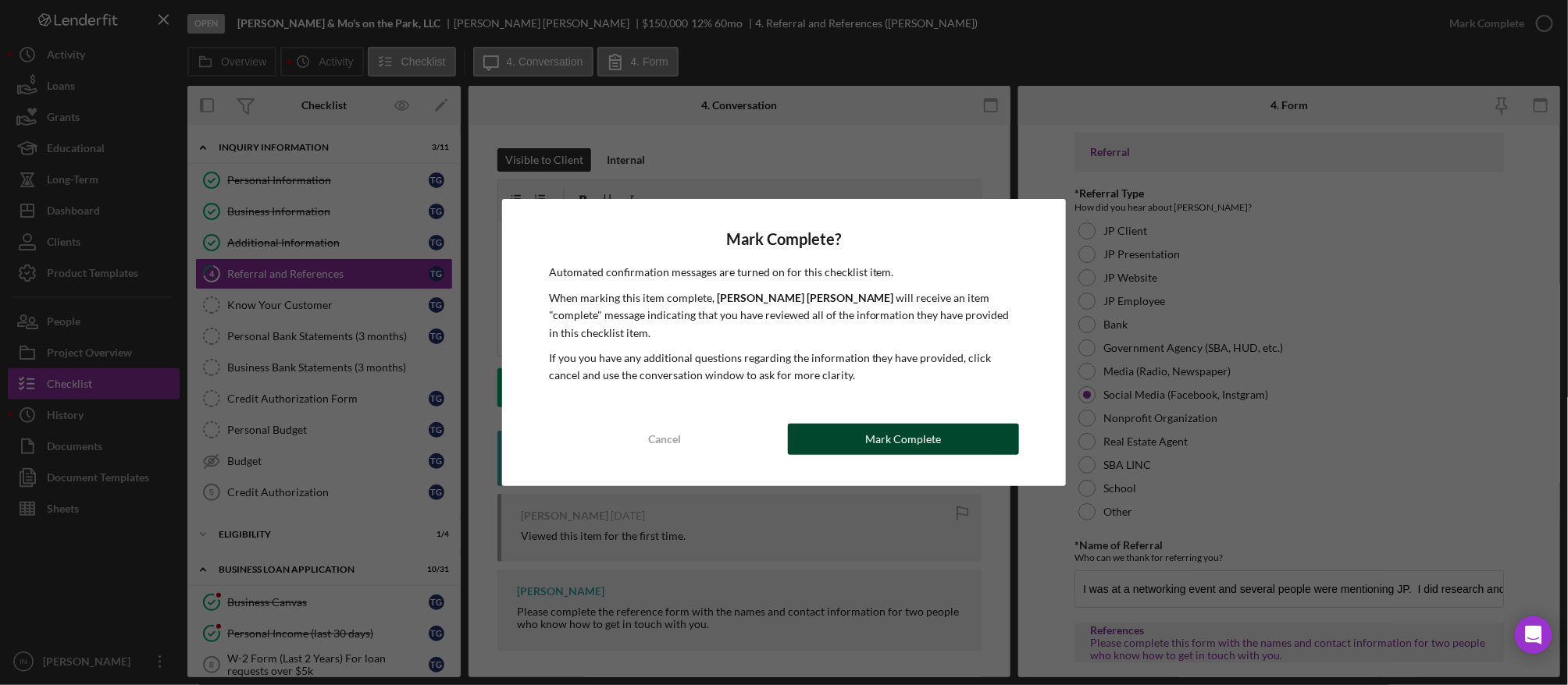
click at [900, 430] on div "Mark Complete" at bounding box center [904, 439] width 75 height 31
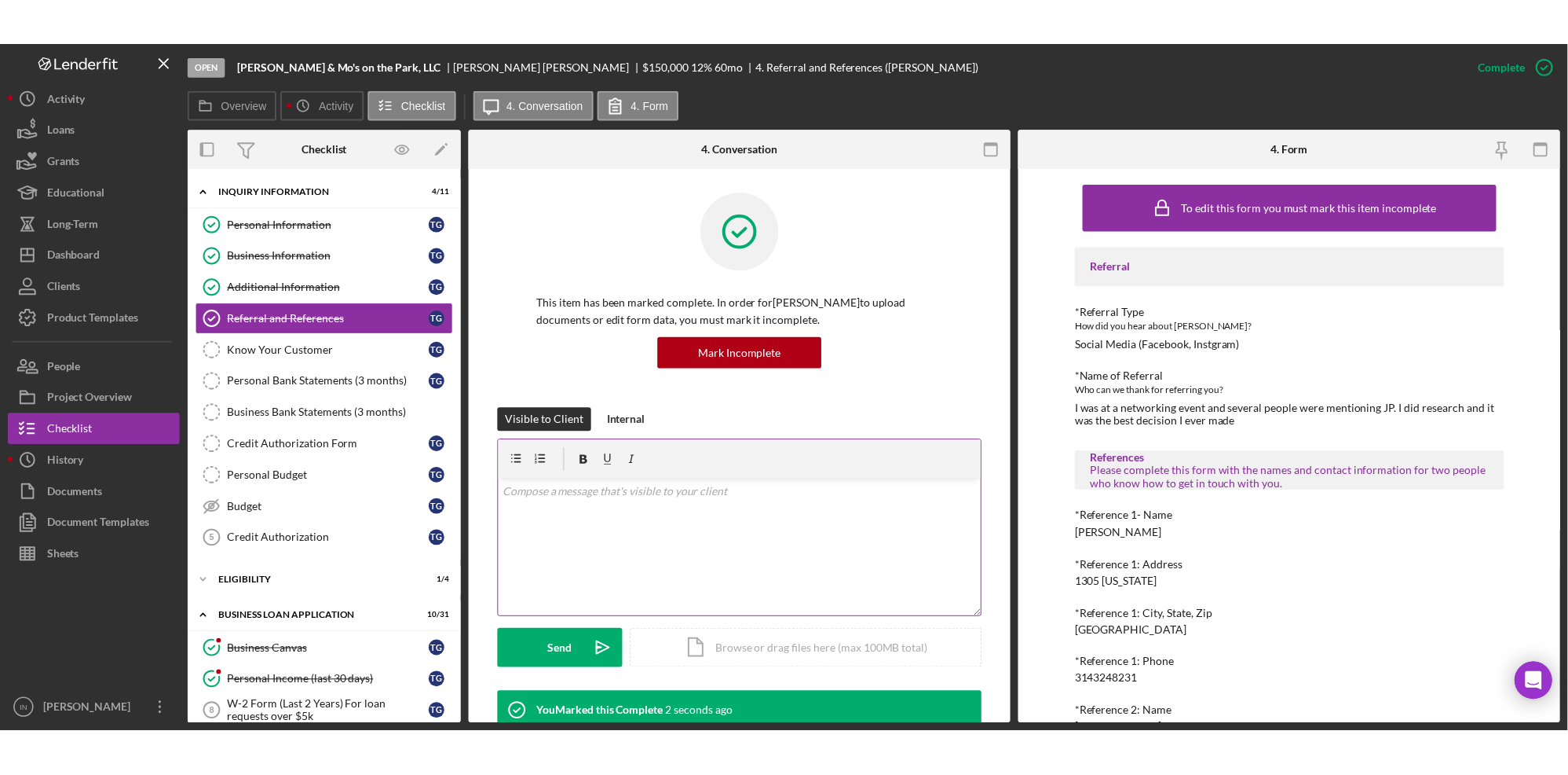
scroll to position [36, 0]
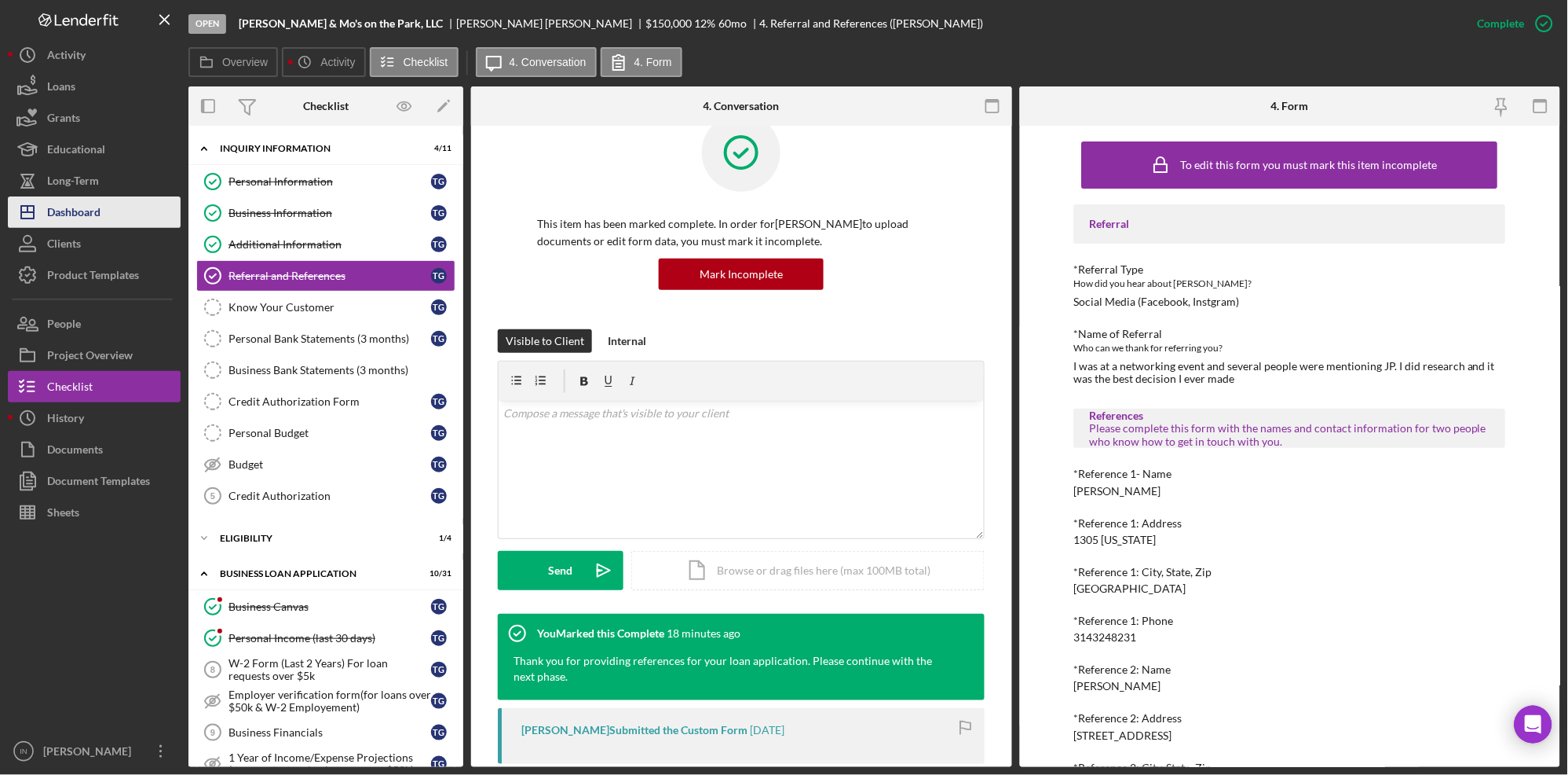
click at [81, 215] on div "Dashboard" at bounding box center [74, 213] width 53 height 35
